Goal: Information Seeking & Learning: Check status

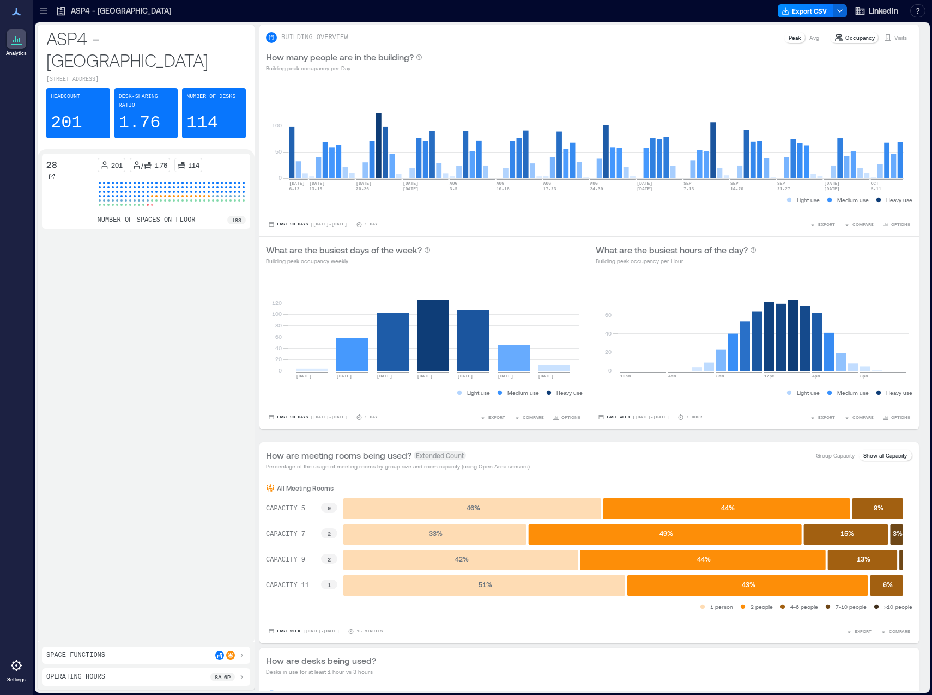
click at [43, 11] on icon at bounding box center [43, 10] width 11 height 11
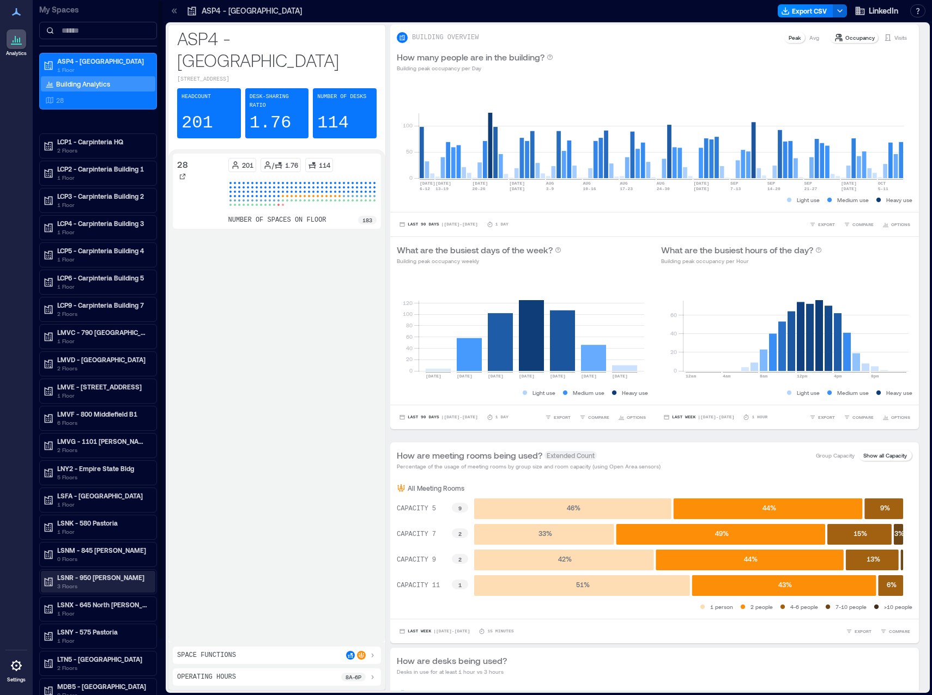
click at [83, 578] on p "LSNR - 950 [PERSON_NAME]" at bounding box center [103, 577] width 92 height 9
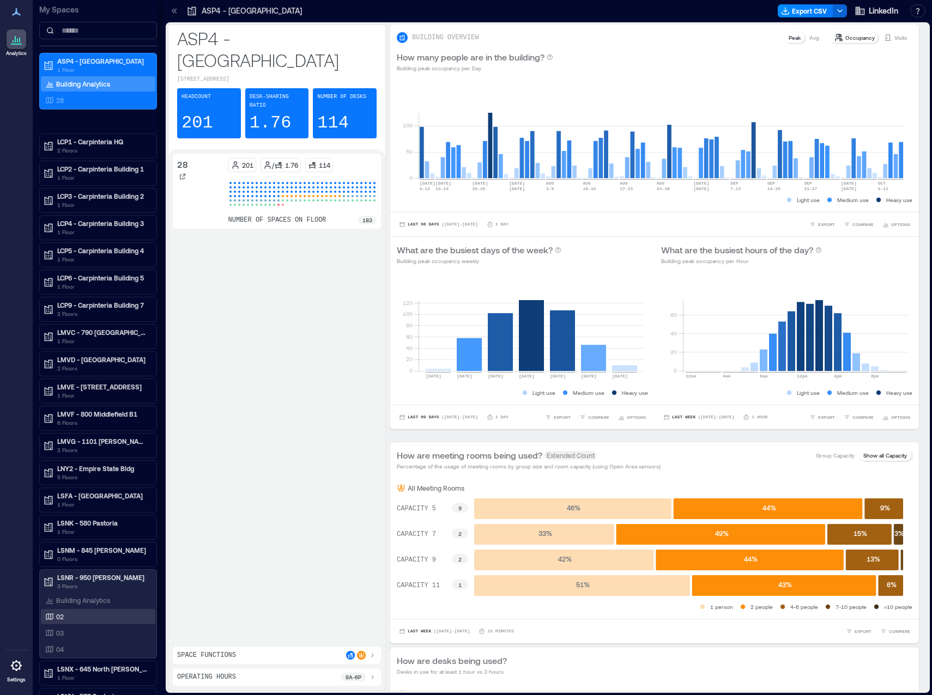
click at [89, 611] on div "02" at bounding box center [98, 616] width 114 height 15
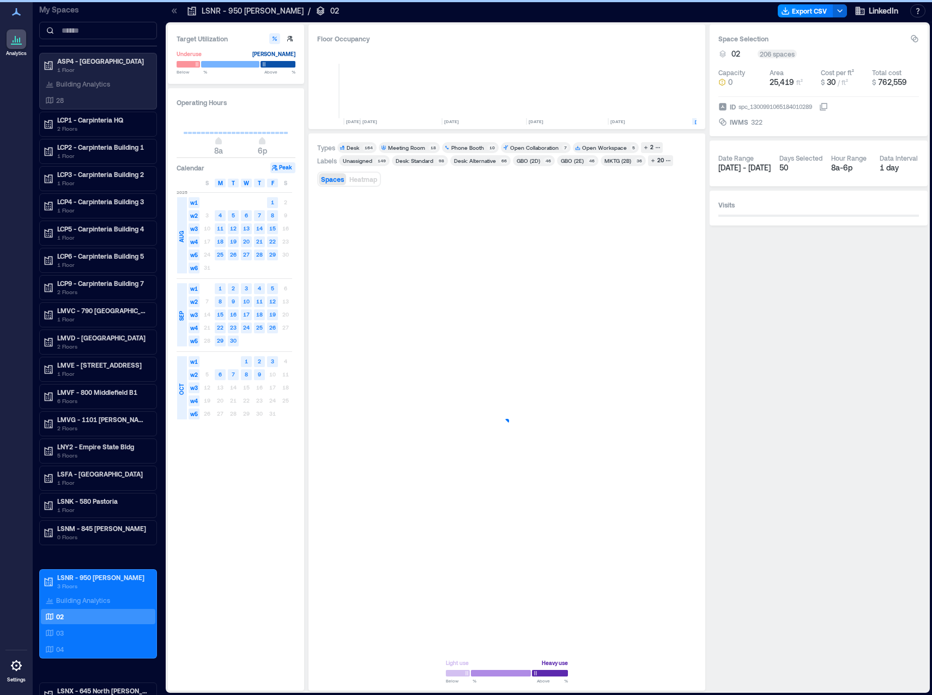
scroll to position [0, 189]
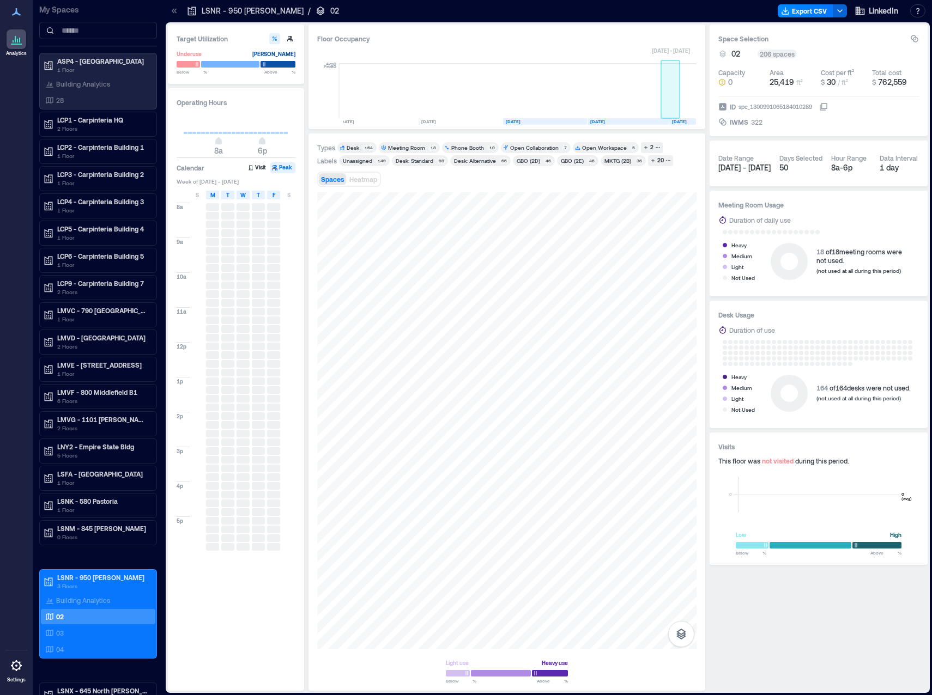
click at [666, 92] on rect at bounding box center [670, 91] width 19 height 54
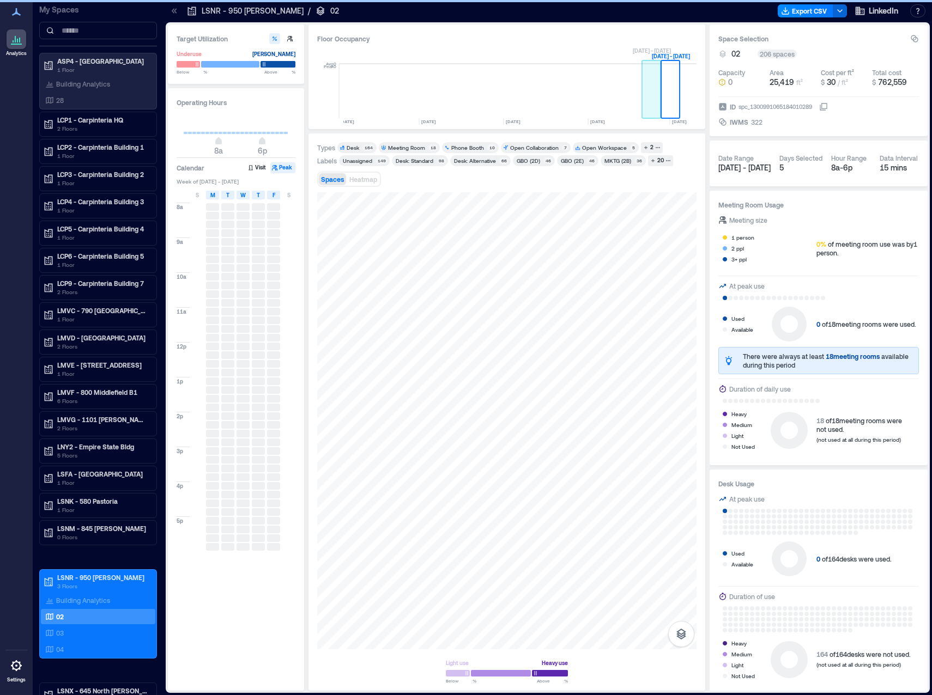
click at [639, 98] on rect at bounding box center [632, 91] width 19 height 54
click at [687, 100] on rect at bounding box center [688, 91] width 16 height 54
click at [662, 99] on rect at bounding box center [670, 91] width 19 height 54
click at [68, 648] on div "04" at bounding box center [96, 649] width 106 height 11
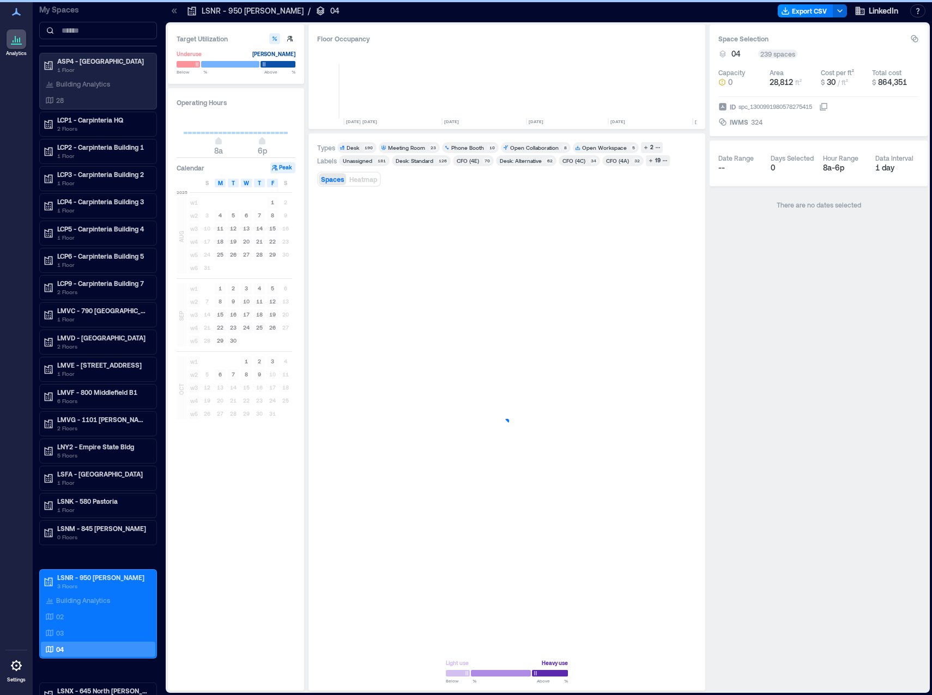
scroll to position [0, 189]
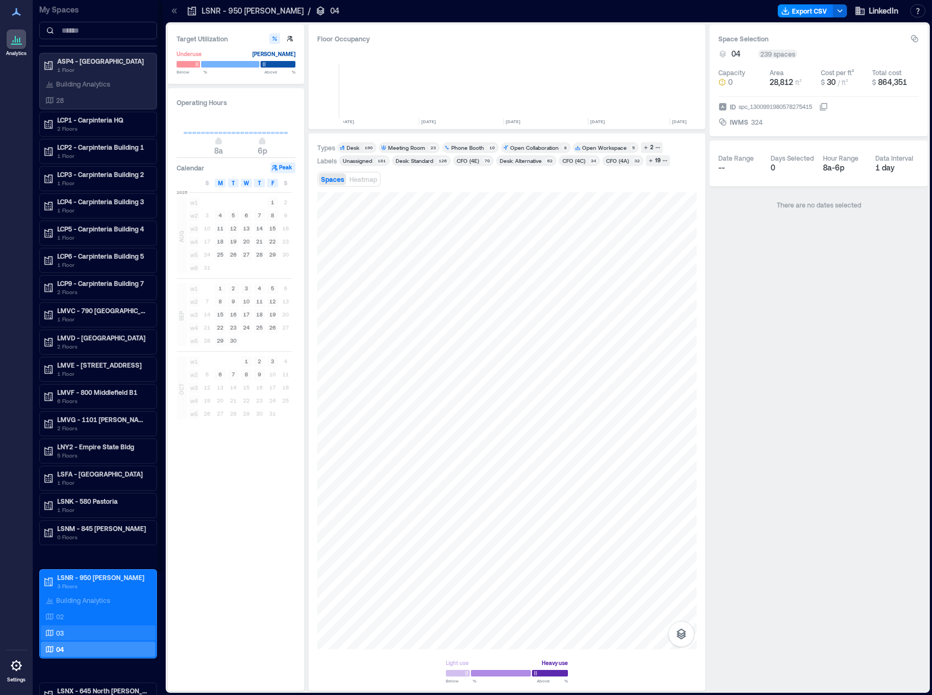
click at [69, 633] on div "03" at bounding box center [96, 633] width 106 height 11
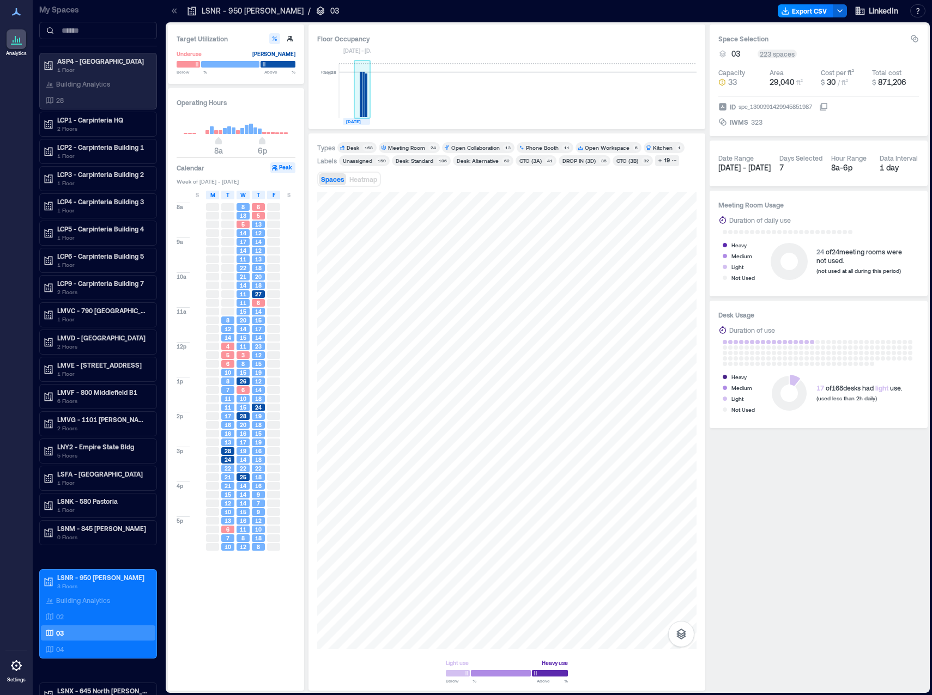
click at [366, 106] on rect at bounding box center [366, 96] width 2 height 44
